Goal: Information Seeking & Learning: Learn about a topic

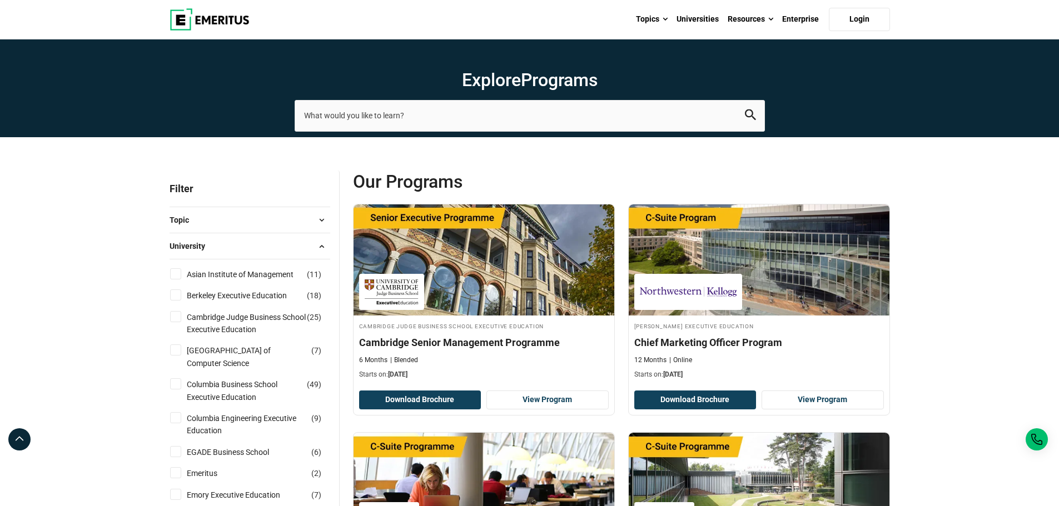
click at [237, 22] on img at bounding box center [210, 19] width 80 height 22
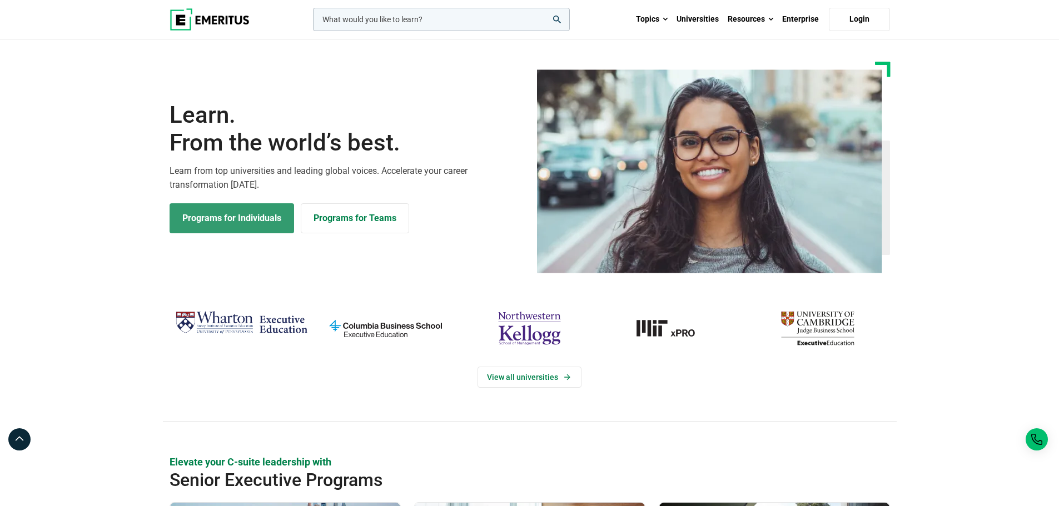
click at [251, 225] on link "Programs for Individuals" at bounding box center [232, 218] width 125 height 30
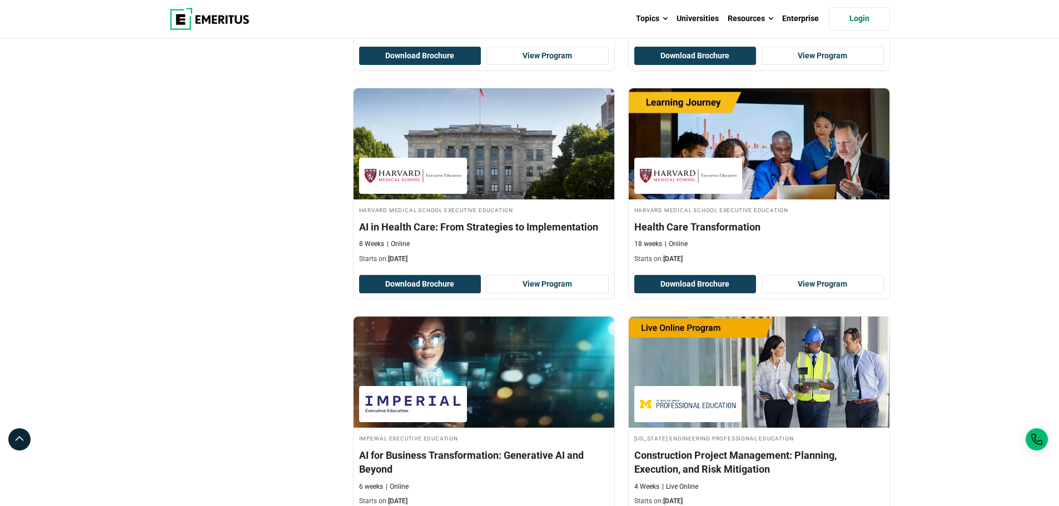
scroll to position [2279, 0]
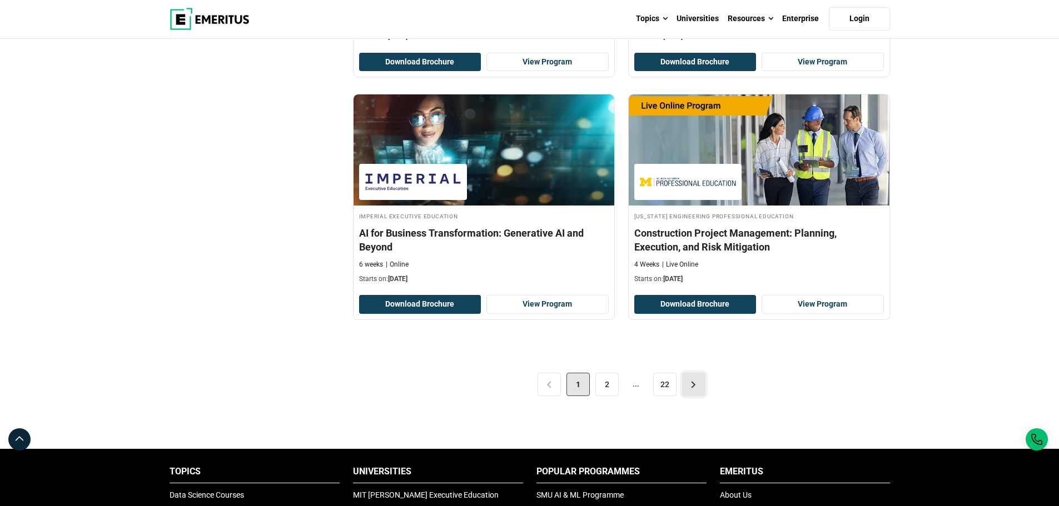
click at [692, 383] on link ">" at bounding box center [693, 384] width 23 height 23
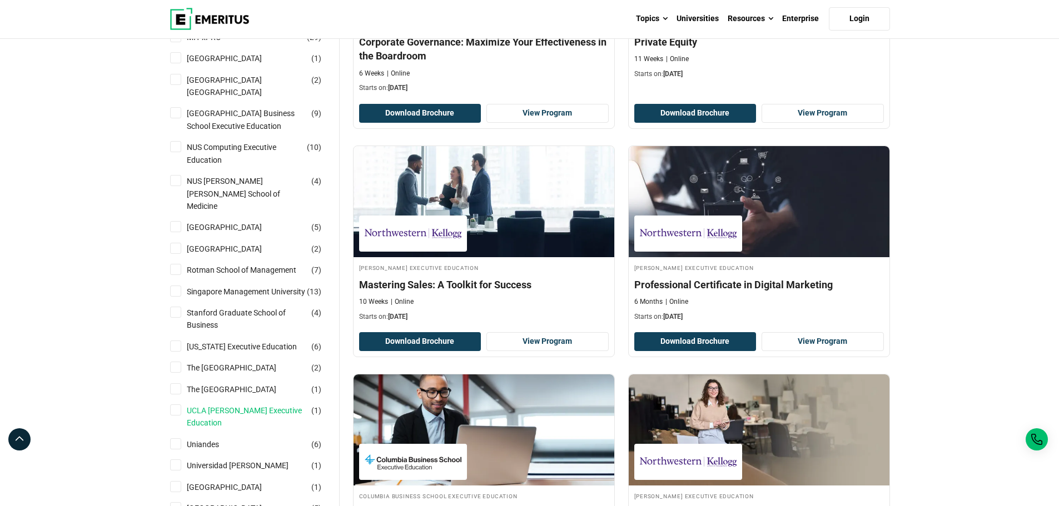
scroll to position [778, 0]
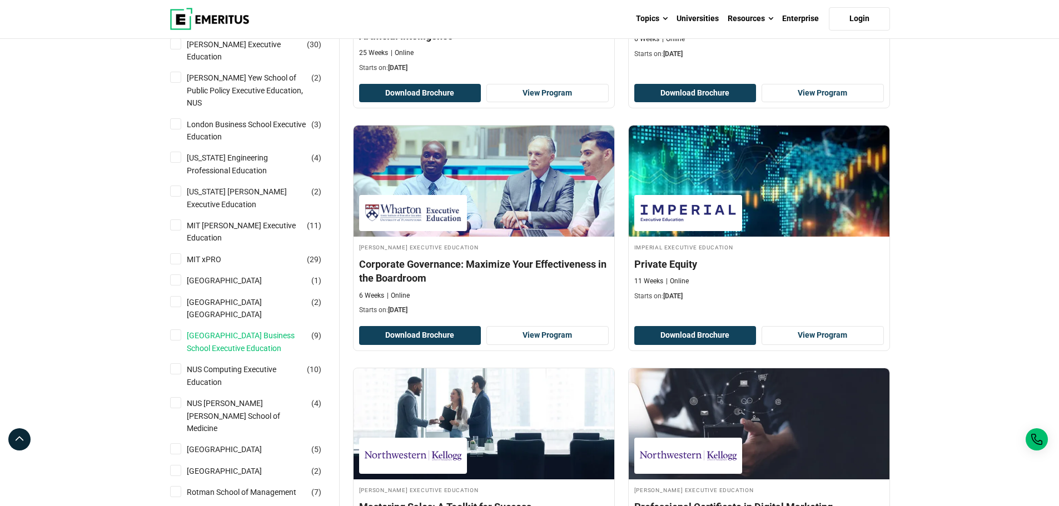
click at [250, 330] on link "National University of Singapore Business School Executive Education" at bounding box center [258, 342] width 142 height 25
checkbox input "true"
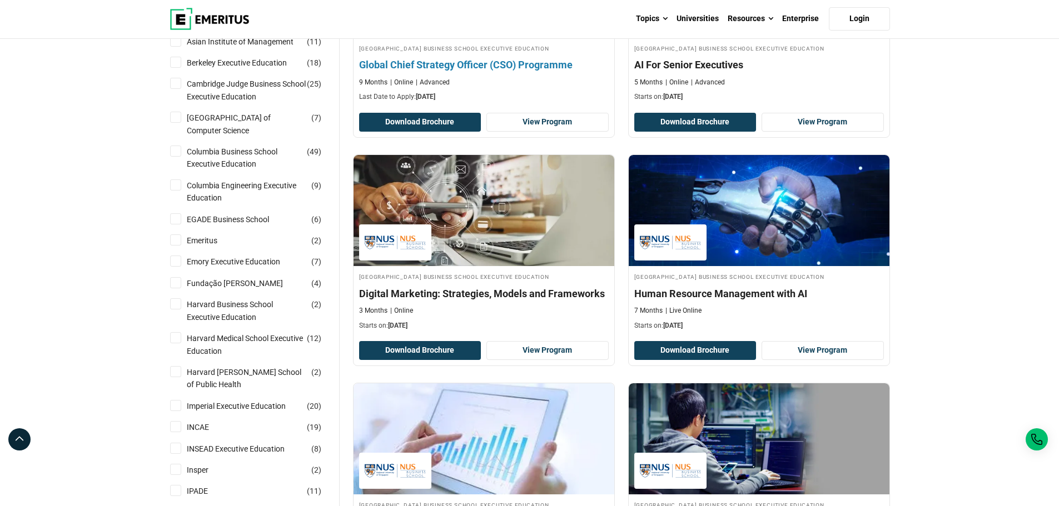
scroll to position [500, 0]
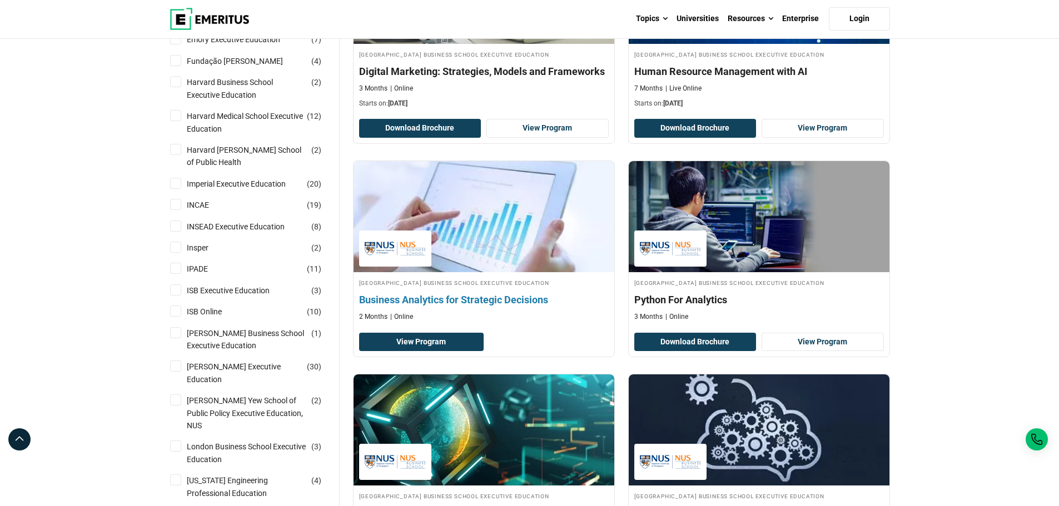
click at [469, 296] on h4 "Business Analytics for Strategic Decisions" at bounding box center [484, 300] width 250 height 14
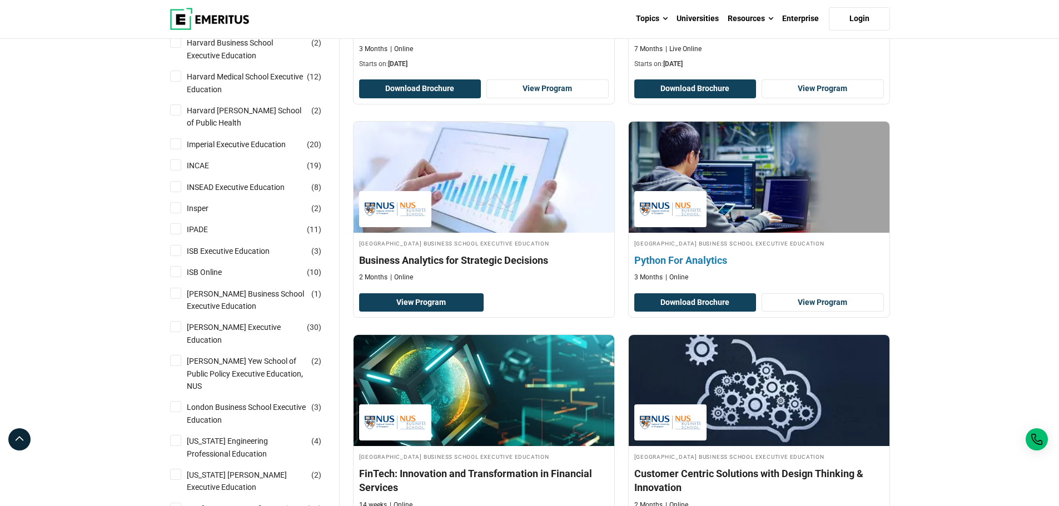
scroll to position [556, 0]
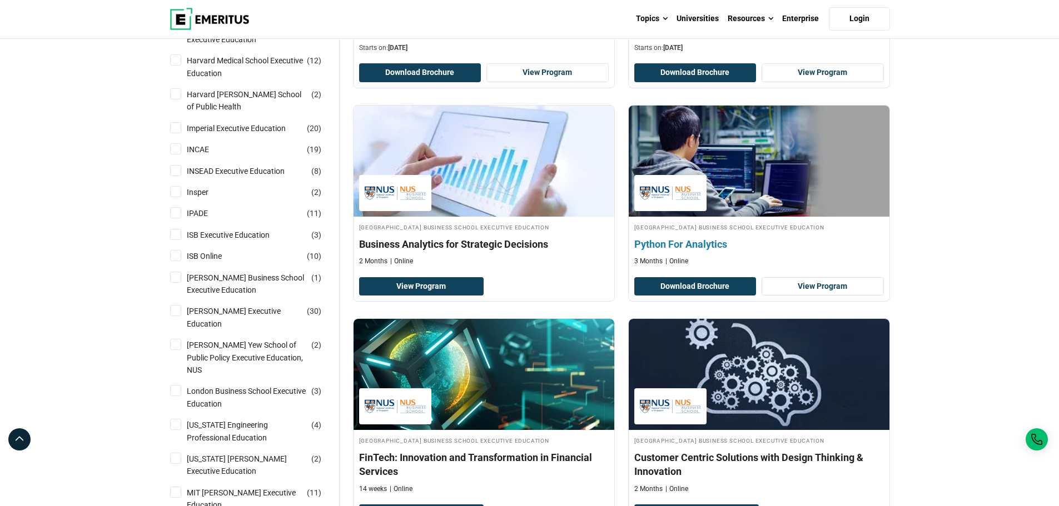
click at [674, 253] on div "National University of Singapore Business School Executive Education Python For…" at bounding box center [759, 244] width 261 height 44
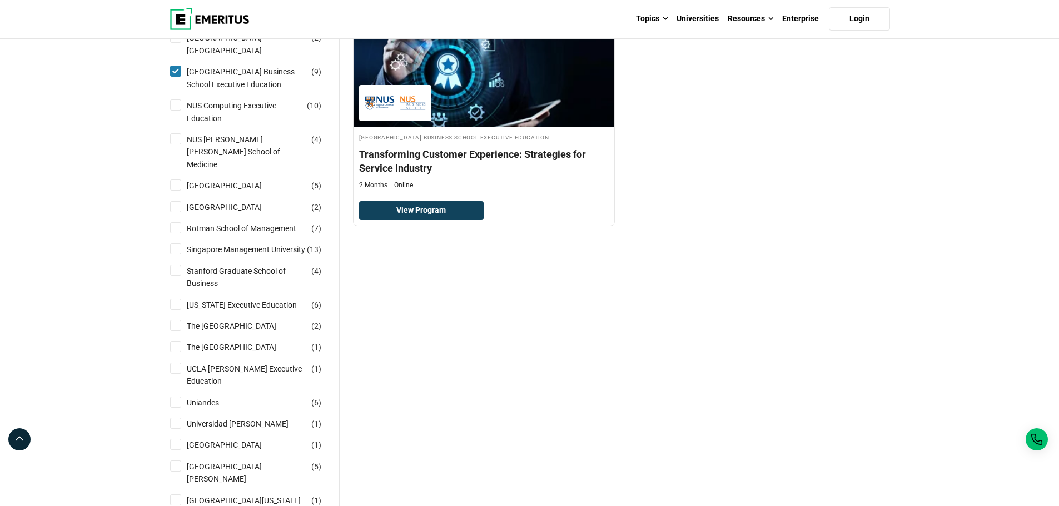
scroll to position [1001, 0]
